Goal: Task Accomplishment & Management: Use online tool/utility

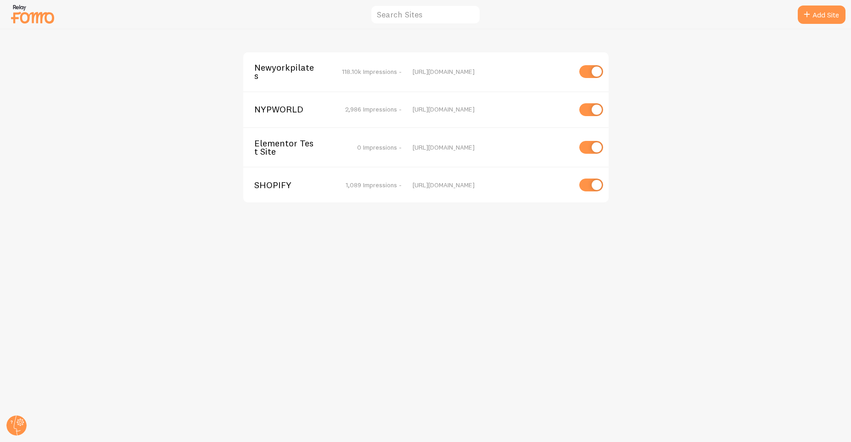
click at [288, 68] on span "Newyorkpilates" at bounding box center [291, 71] width 74 height 17
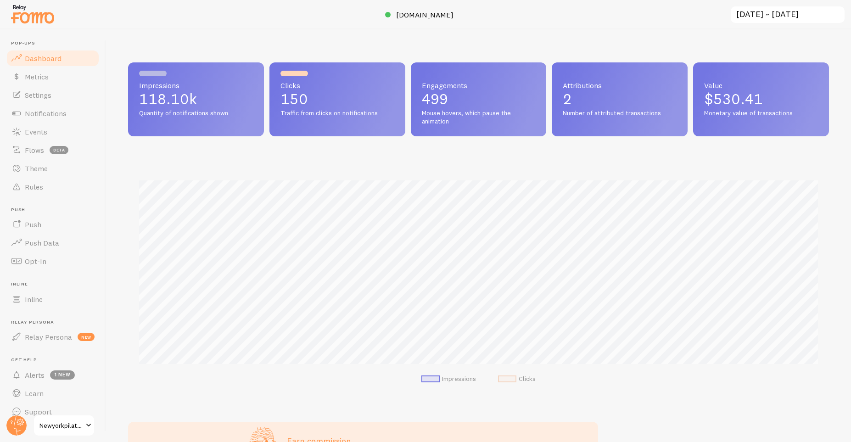
scroll to position [241, 701]
click at [94, 109] on link "Notifications" at bounding box center [53, 113] width 95 height 18
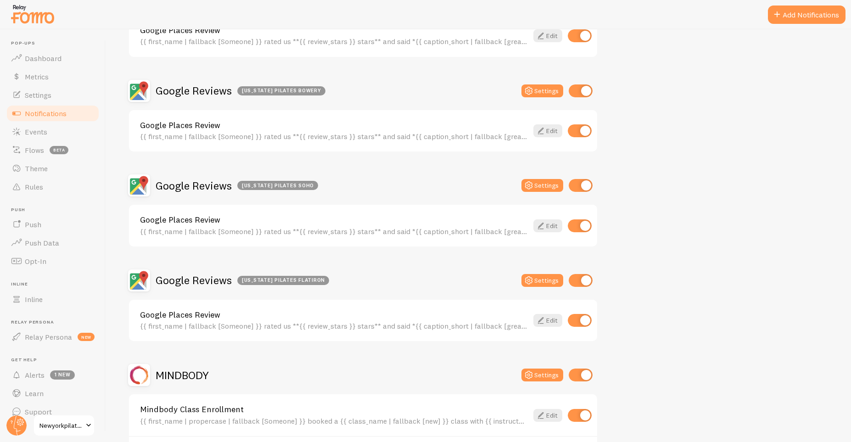
scroll to position [495, 0]
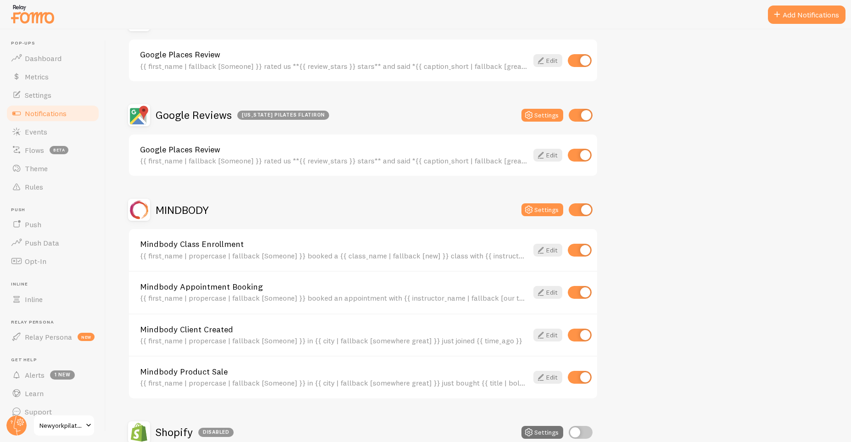
click at [196, 215] on h2 "MINDBODY" at bounding box center [182, 210] width 53 height 14
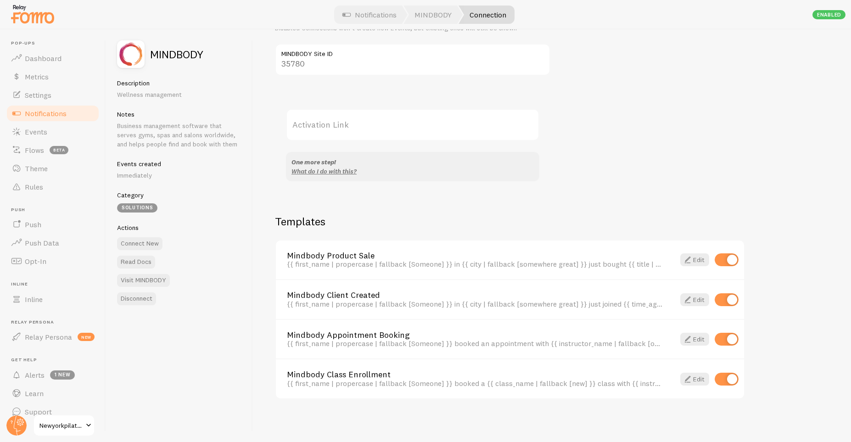
scroll to position [92, 0]
click at [60, 136] on link "Events" at bounding box center [53, 131] width 95 height 18
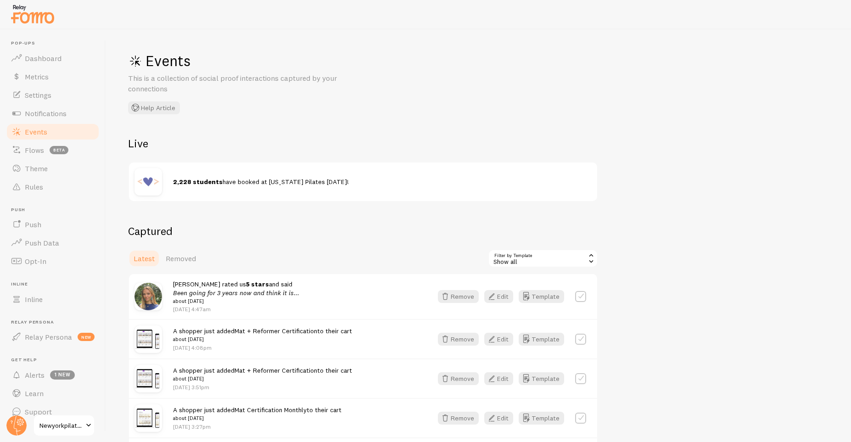
click at [560, 261] on div "Show all" at bounding box center [543, 258] width 110 height 18
click at [551, 309] on li "Mindbody Class Enrollment" at bounding box center [543, 311] width 108 height 14
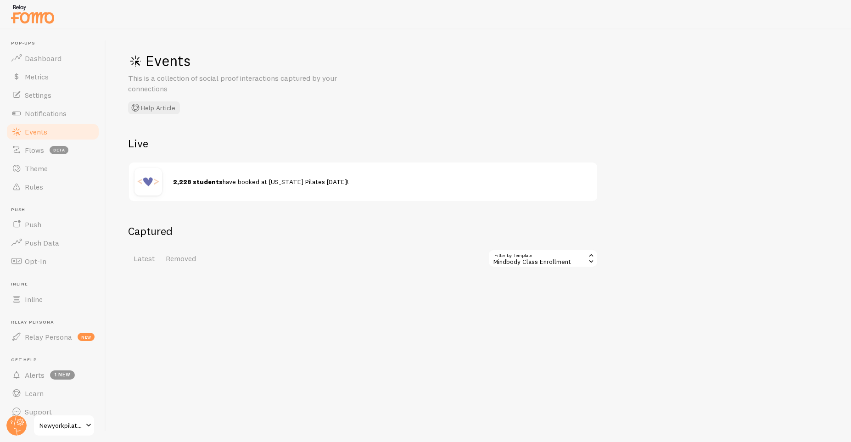
click at [571, 258] on div "Mindbody Class Enrollment" at bounding box center [543, 258] width 110 height 18
click at [552, 322] on li "Mindbody Appointment Booking" at bounding box center [543, 324] width 108 height 14
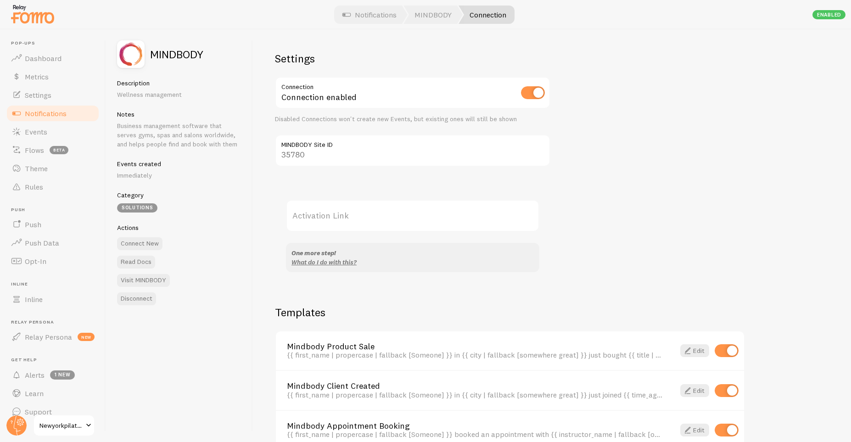
scroll to position [92, 0]
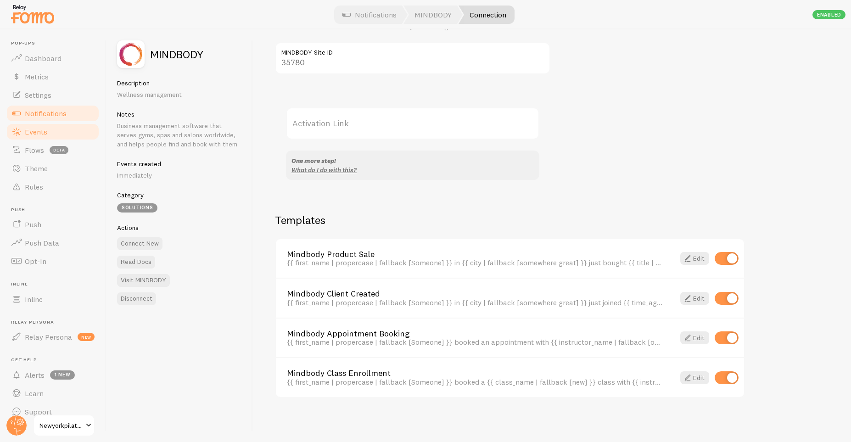
click at [78, 132] on link "Events" at bounding box center [53, 131] width 95 height 18
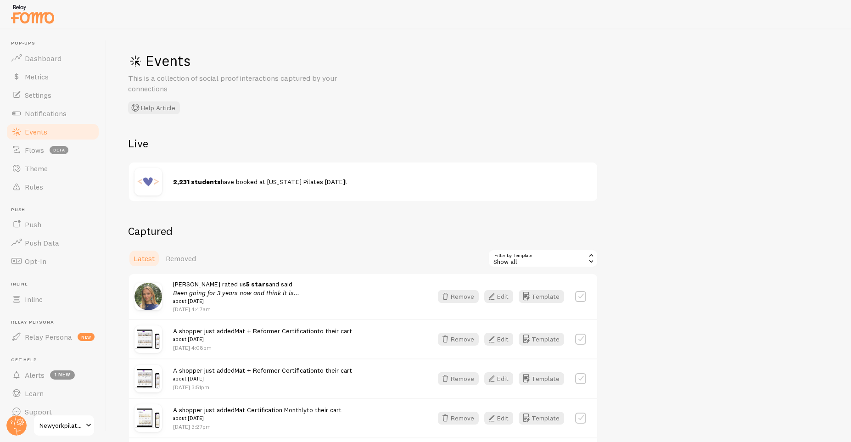
scroll to position [165, 0]
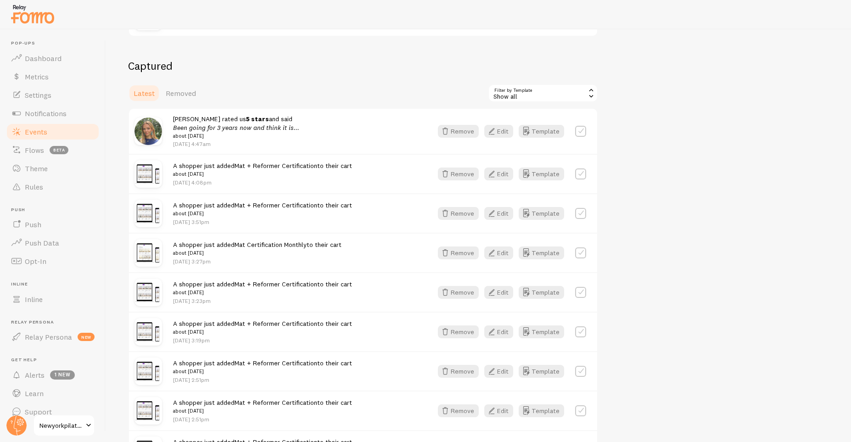
click at [334, 168] on span "A shopper just added Mat + Reformer Certification to their cart about [DATE]" at bounding box center [262, 169] width 179 height 17
click at [155, 170] on img at bounding box center [148, 174] width 28 height 28
click at [500, 174] on button "Edit" at bounding box center [498, 173] width 29 height 13
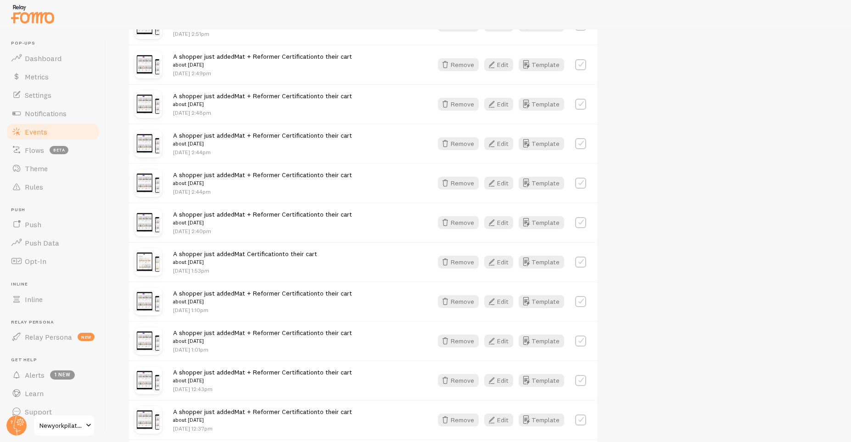
scroll to position [1101, 0]
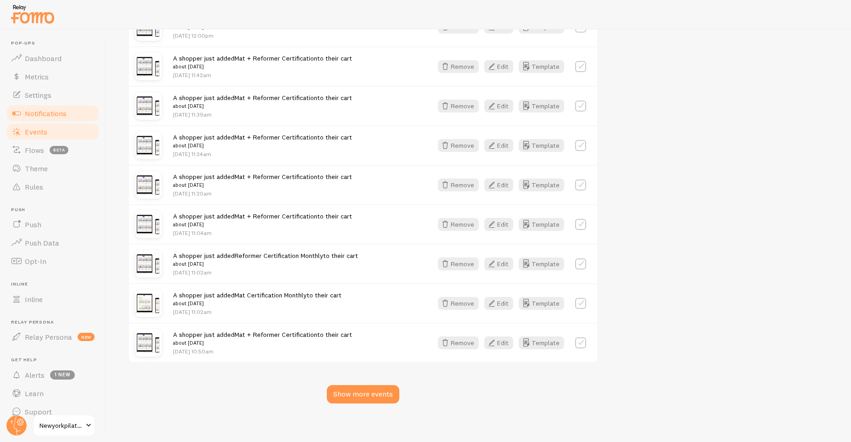
click at [71, 117] on link "Notifications" at bounding box center [53, 113] width 95 height 18
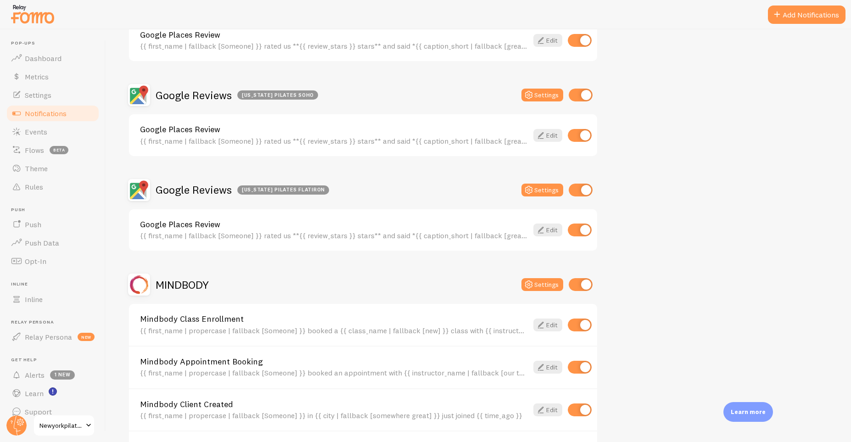
scroll to position [416, 0]
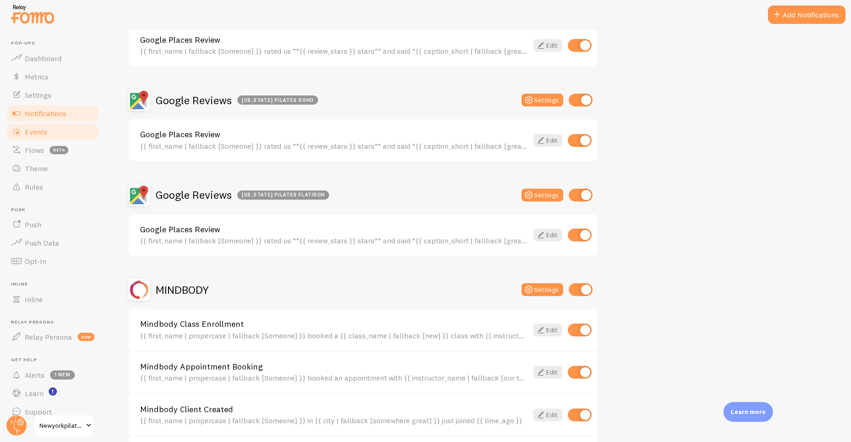
click at [49, 131] on link "Events" at bounding box center [53, 131] width 95 height 18
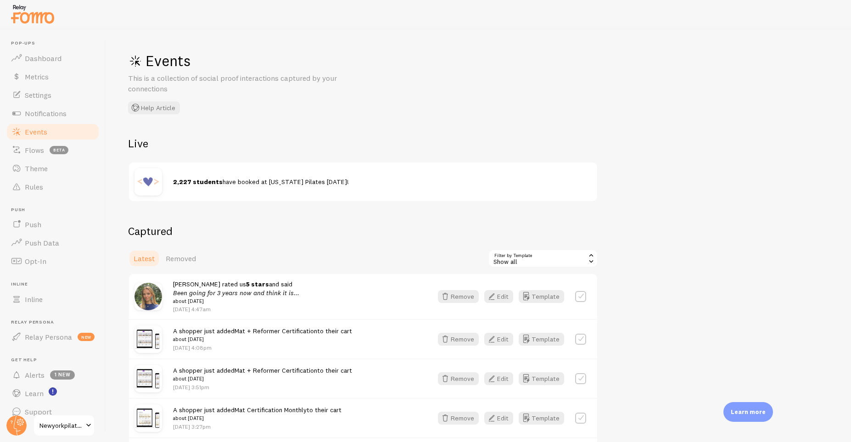
click at [529, 260] on div "Show all" at bounding box center [543, 258] width 110 height 18
click at [538, 293] on li "Active visitors" at bounding box center [543, 297] width 108 height 14
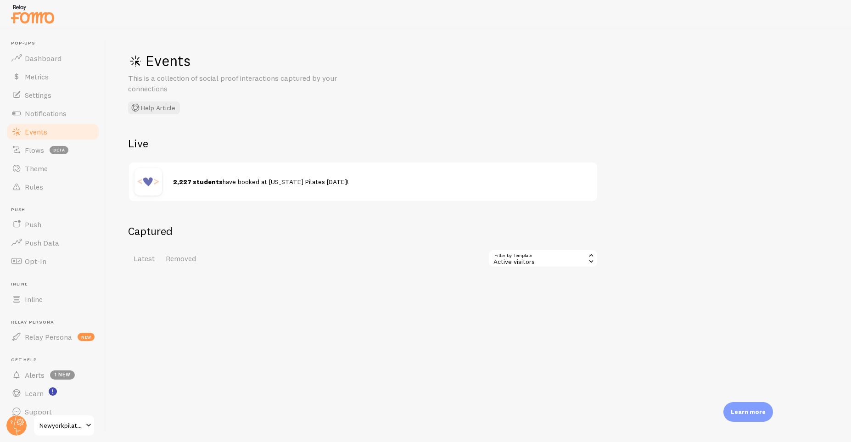
click at [561, 258] on div "Active visitors" at bounding box center [543, 258] width 110 height 18
click at [531, 360] on li "GA Goal Completions" at bounding box center [543, 367] width 108 height 14
click at [557, 258] on div "GA Goal Completions" at bounding box center [543, 258] width 110 height 18
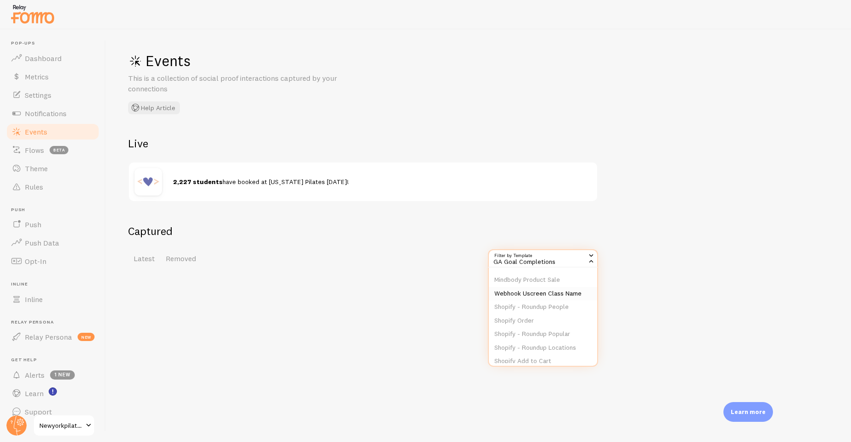
click at [547, 293] on li "Webhook Uscreen Class Name" at bounding box center [543, 294] width 108 height 14
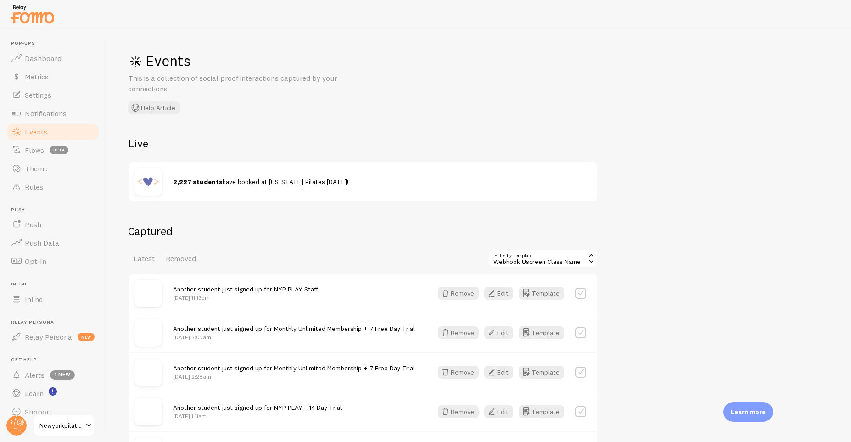
click at [511, 266] on div "Webhook Uscreen Class Name" at bounding box center [543, 258] width 110 height 18
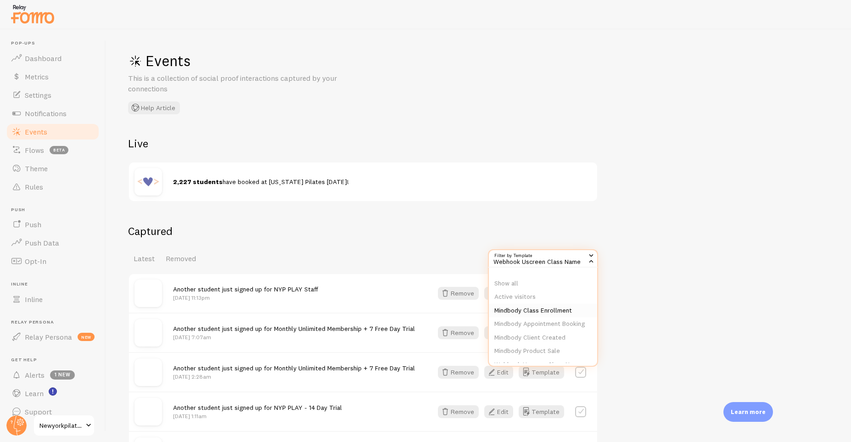
click at [525, 305] on li "Mindbody Class Enrollment" at bounding box center [543, 311] width 108 height 14
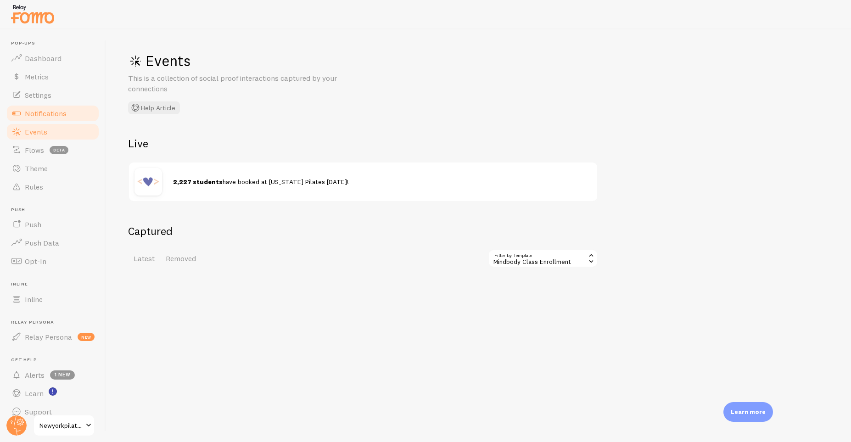
click at [35, 109] on span "Notifications" at bounding box center [46, 113] width 42 height 9
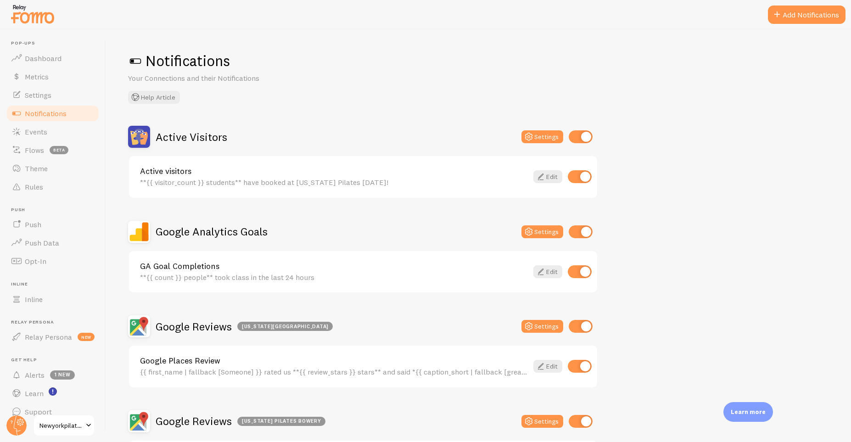
scroll to position [440, 0]
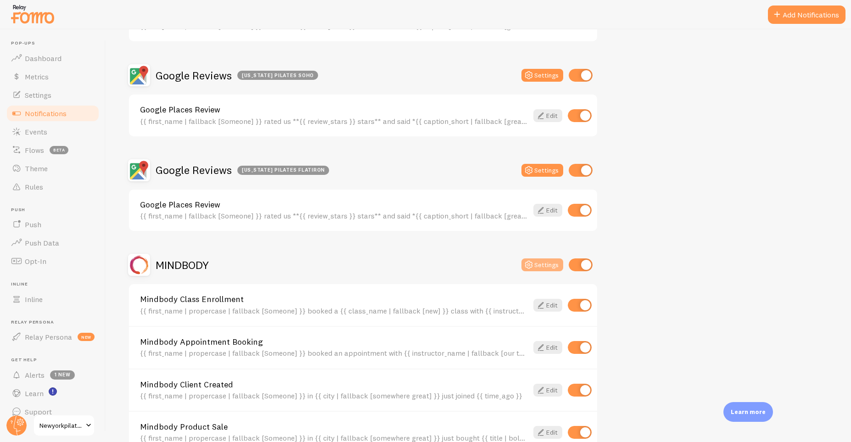
click at [526, 267] on icon at bounding box center [528, 264] width 11 height 11
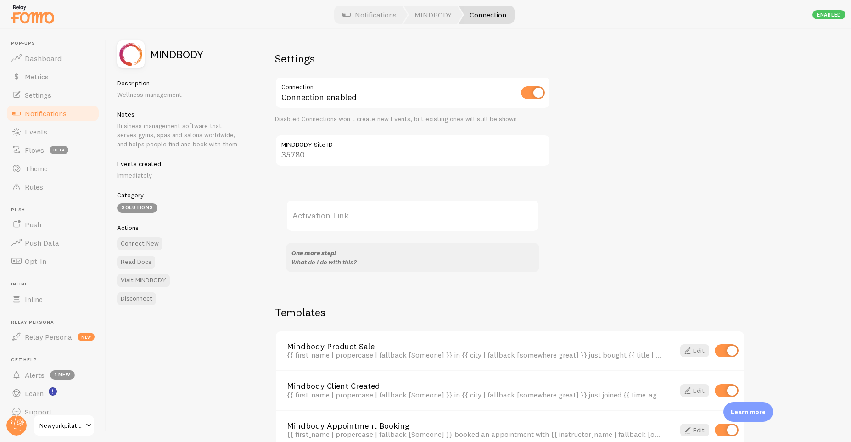
scroll to position [92, 0]
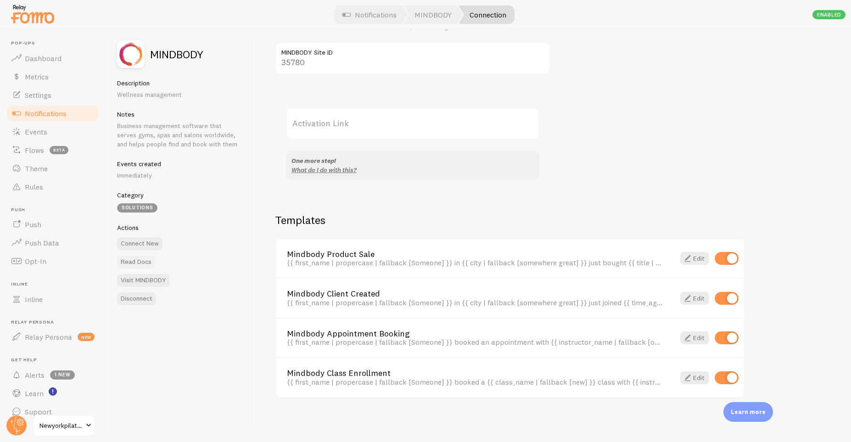
click at [138, 259] on link "Read Docs" at bounding box center [136, 262] width 38 height 13
click at [289, 66] on input "35780" at bounding box center [412, 58] width 275 height 32
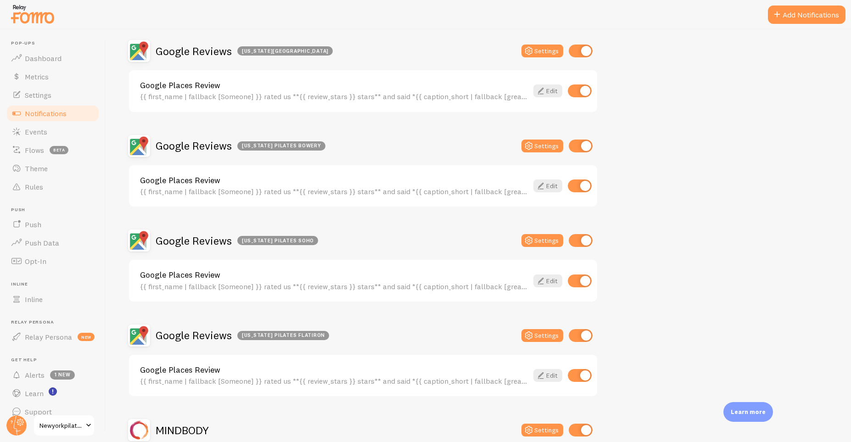
scroll to position [385, 0]
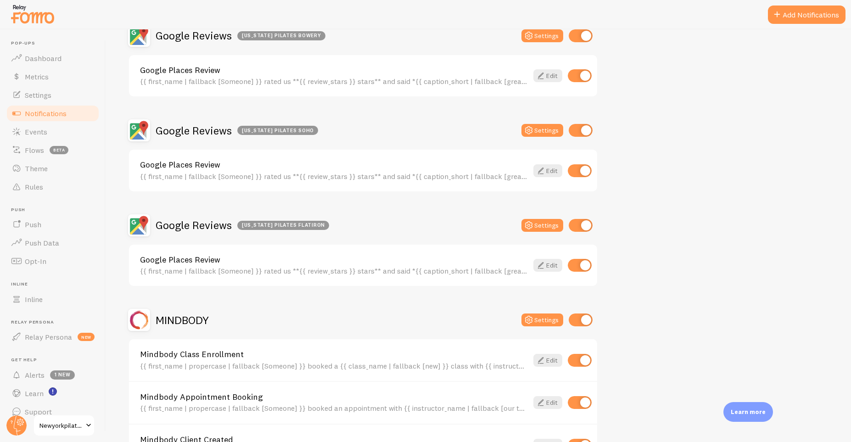
click at [165, 309] on div "Active Visitors Settings Active visitors **{{ visitor_count }} students** have …" at bounding box center [363, 304] width 470 height 1128
click at [164, 322] on h2 "MINDBODY" at bounding box center [182, 320] width 53 height 14
